Goal: Transaction & Acquisition: Purchase product/service

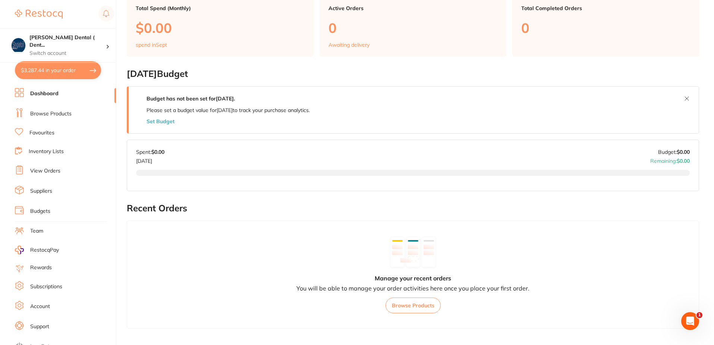
scroll to position [75, 0]
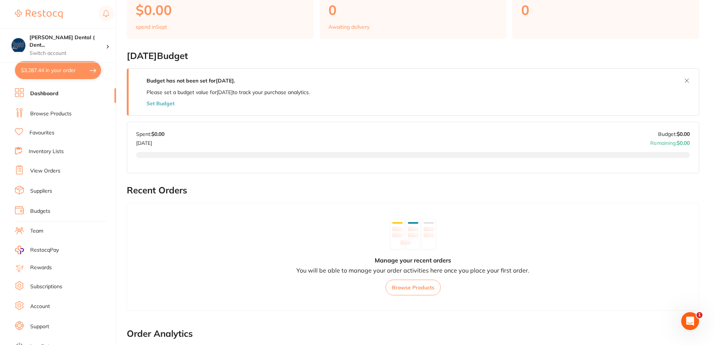
click at [40, 131] on link "Favourites" at bounding box center [41, 132] width 25 height 7
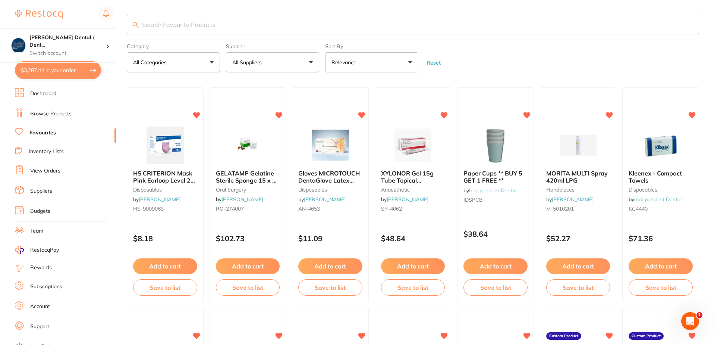
click at [217, 28] on input "search" at bounding box center [413, 24] width 573 height 19
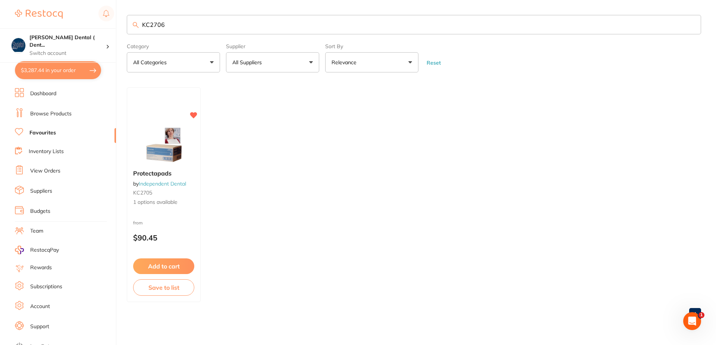
type input "KC2706"
click at [163, 264] on button "Add to cart" at bounding box center [164, 266] width 62 height 16
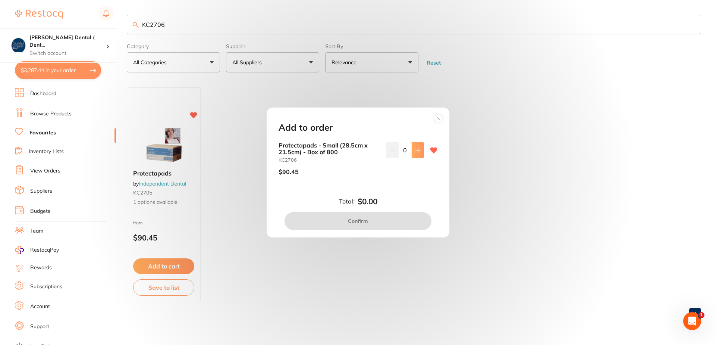
click at [415, 152] on icon at bounding box center [418, 150] width 6 height 6
type input "1"
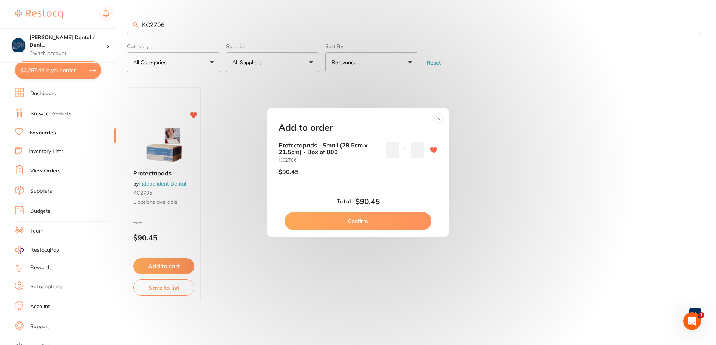
click at [376, 216] on button "Confirm" at bounding box center [358, 221] width 147 height 18
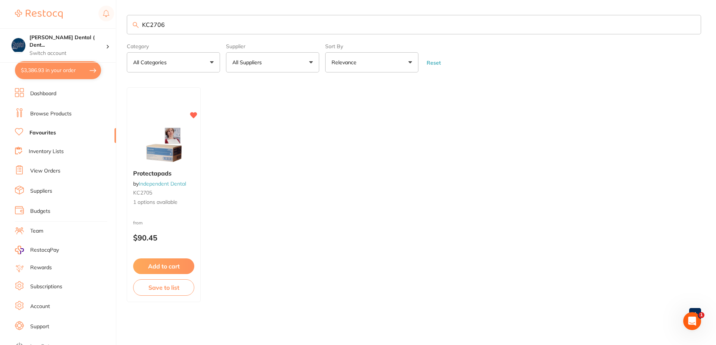
drag, startPoint x: 168, startPoint y: 22, endPoint x: 142, endPoint y: 24, distance: 26.5
click at [142, 24] on input "KC2706" at bounding box center [414, 24] width 574 height 19
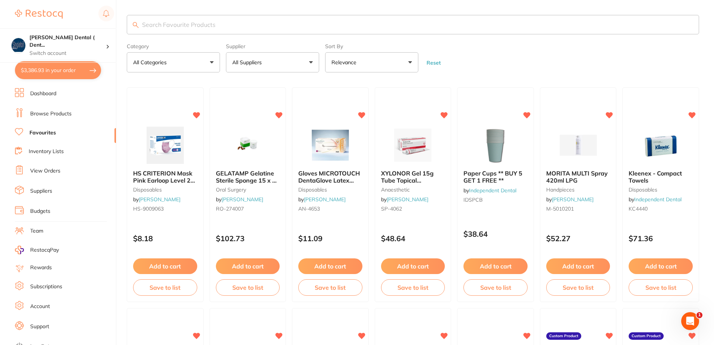
click at [84, 68] on button "$3,386.93 in your order" at bounding box center [58, 70] width 86 height 18
checkbox input "true"
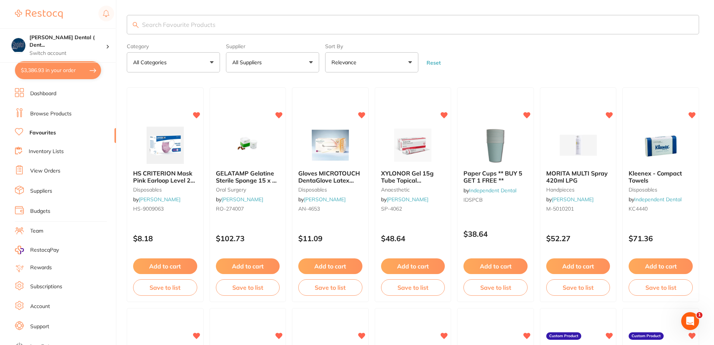
checkbox input "true"
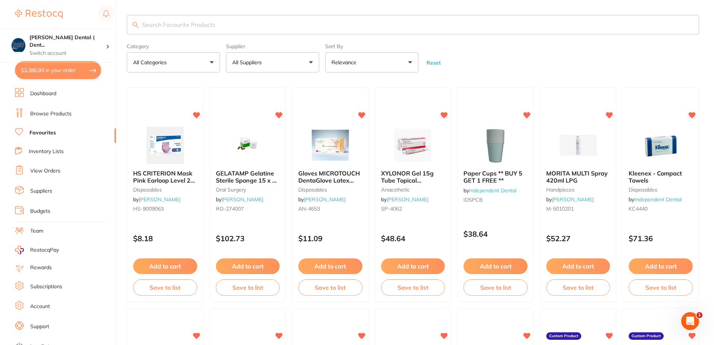
checkbox input "true"
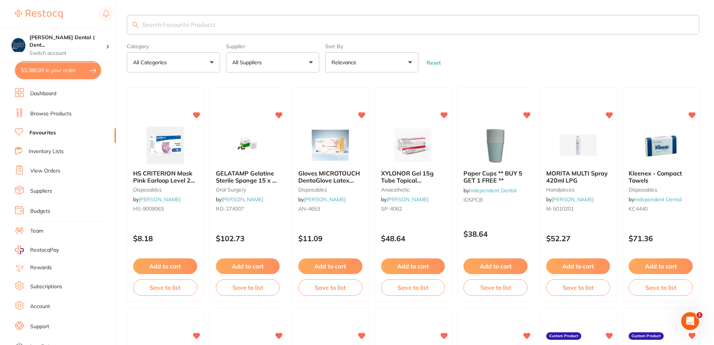
checkbox input "true"
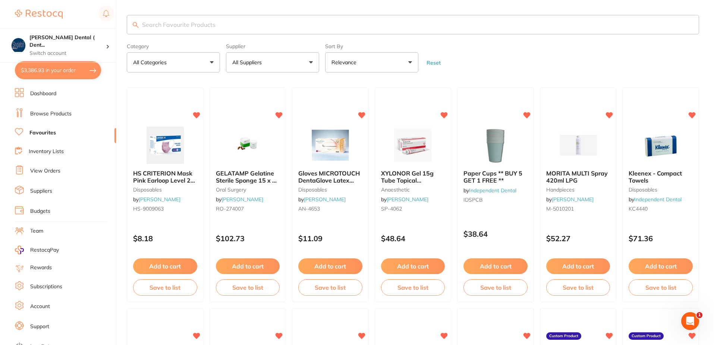
checkbox input "true"
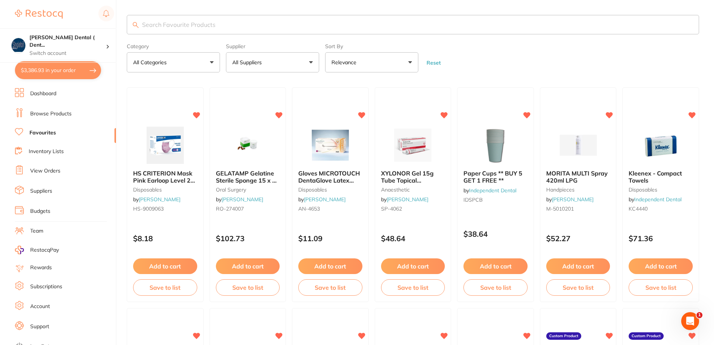
checkbox input "true"
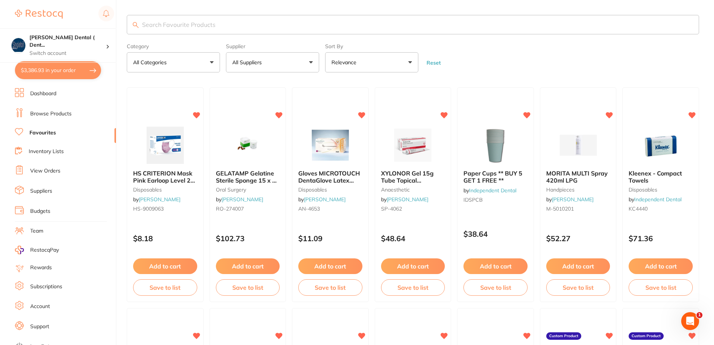
checkbox input "true"
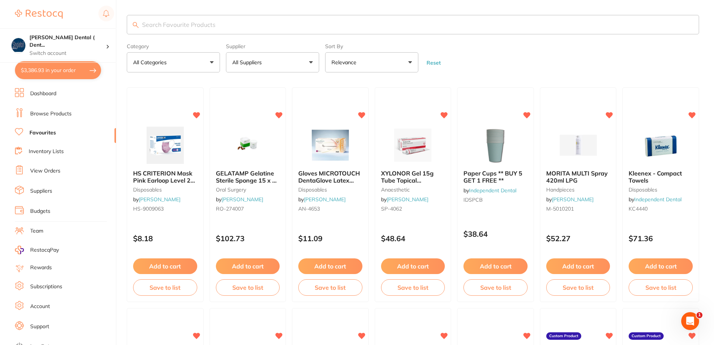
checkbox input "true"
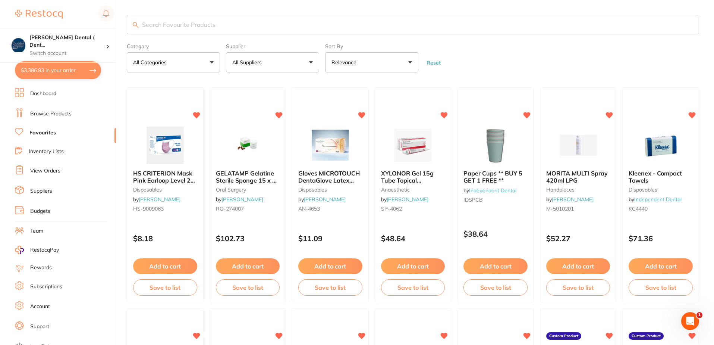
checkbox input "true"
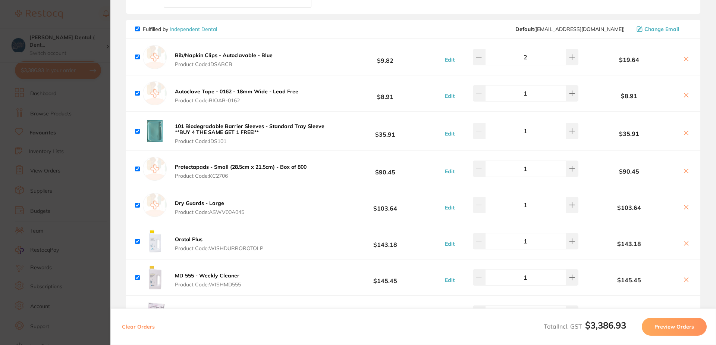
scroll to position [634, 0]
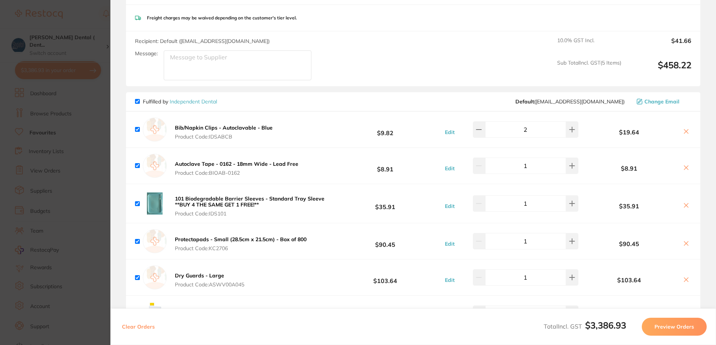
click at [684, 243] on icon at bounding box center [686, 243] width 4 height 4
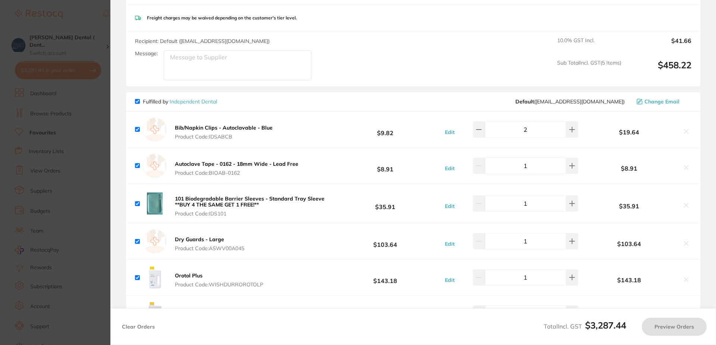
checkbox input "true"
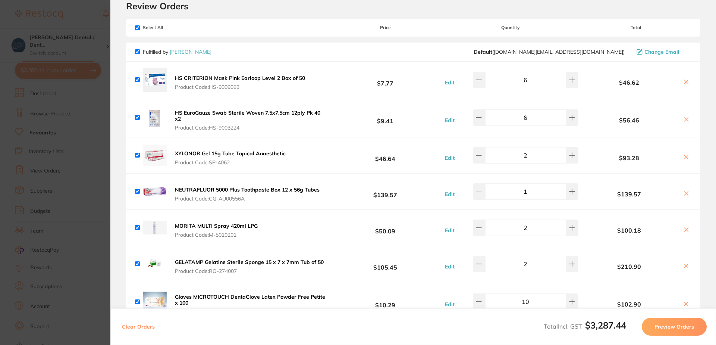
scroll to position [0, 0]
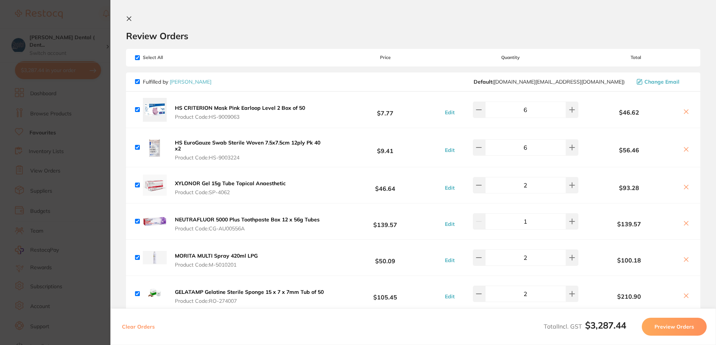
click at [131, 17] on icon at bounding box center [129, 19] width 4 height 4
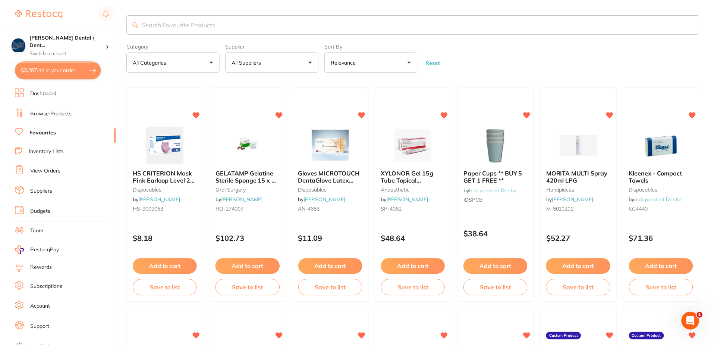
scroll to position [0, 0]
click at [215, 27] on input "search" at bounding box center [413, 24] width 573 height 19
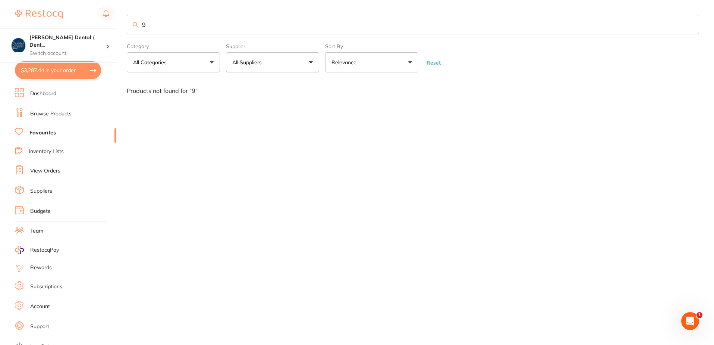
scroll to position [0, 0]
type input "900-6523"
drag, startPoint x: 170, startPoint y: 26, endPoint x: 131, endPoint y: 25, distance: 38.8
click at [131, 25] on input "900-6523" at bounding box center [414, 24] width 574 height 19
